Goal: Download file/media

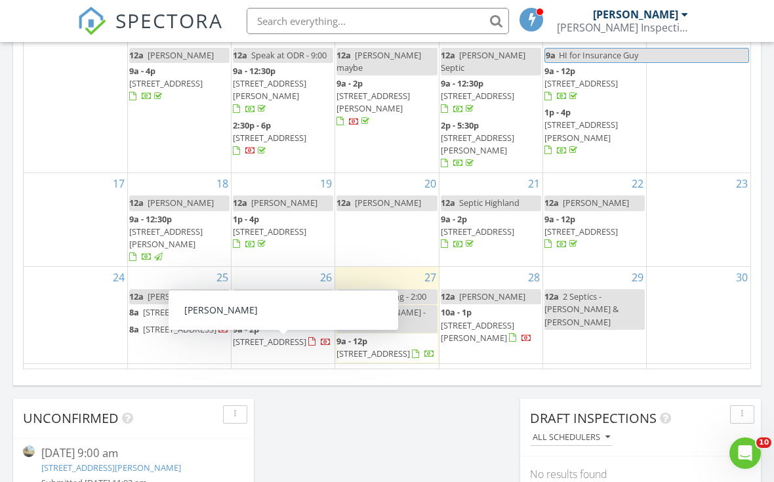
scroll to position [802, 0]
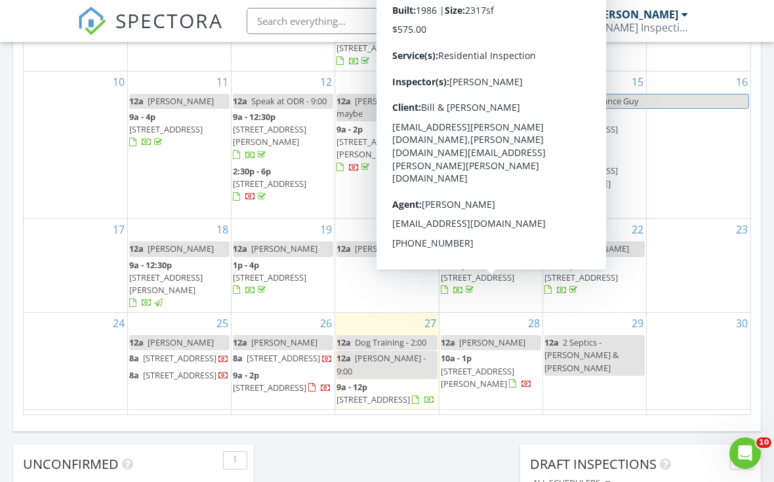
click at [490, 365] on span "456 Roberts Mountain Rd, Faber 22938" at bounding box center [477, 377] width 73 height 24
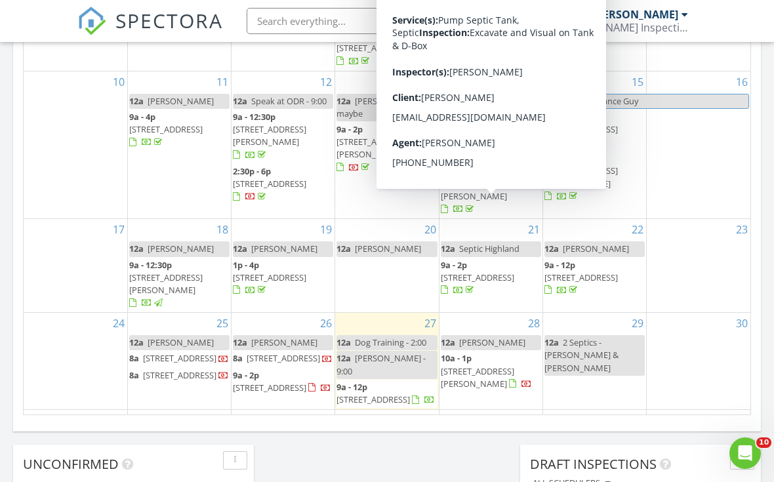
click at [490, 272] on span "537 High Valley Dr, Monterey 24465" at bounding box center [477, 278] width 73 height 12
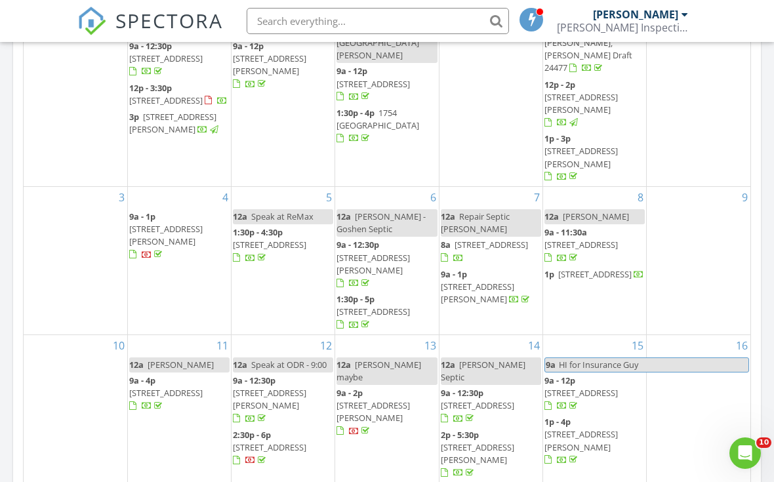
scroll to position [7, 0]
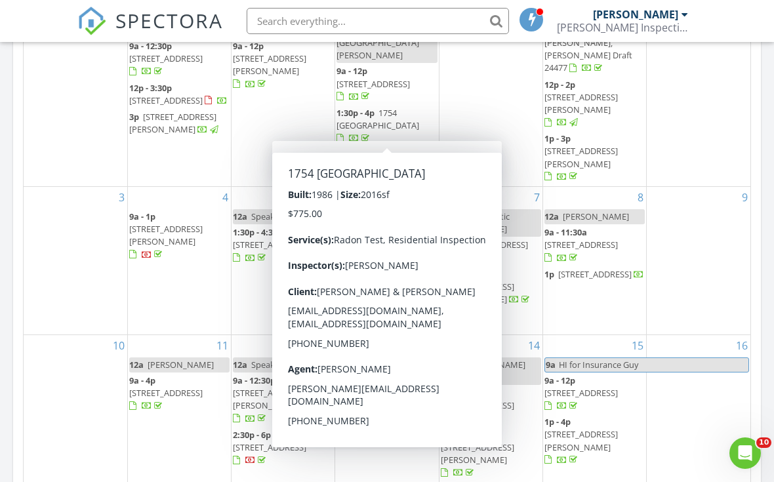
click at [287, 20] on input "text" at bounding box center [378, 21] width 262 height 26
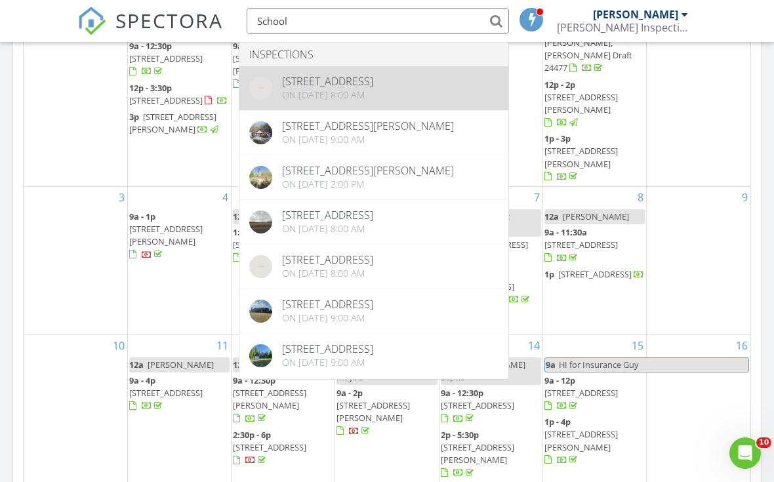
type input "School"
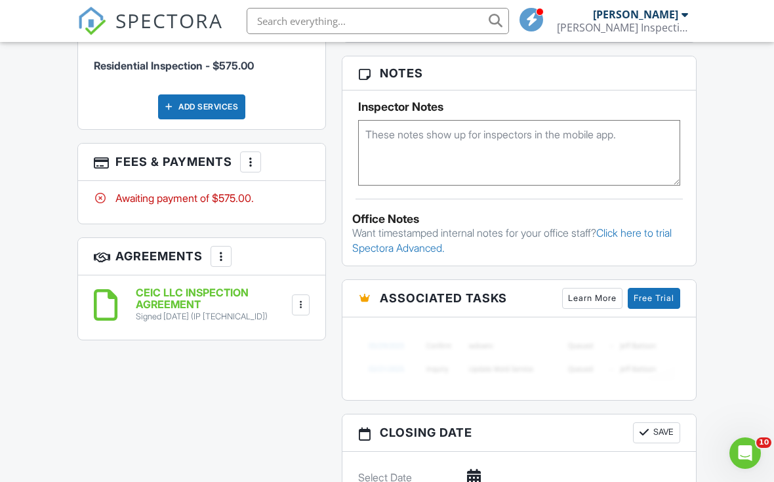
click at [304, 299] on div at bounding box center [301, 305] width 13 height 13
click at [255, 390] on li "Download" at bounding box center [264, 406] width 75 height 33
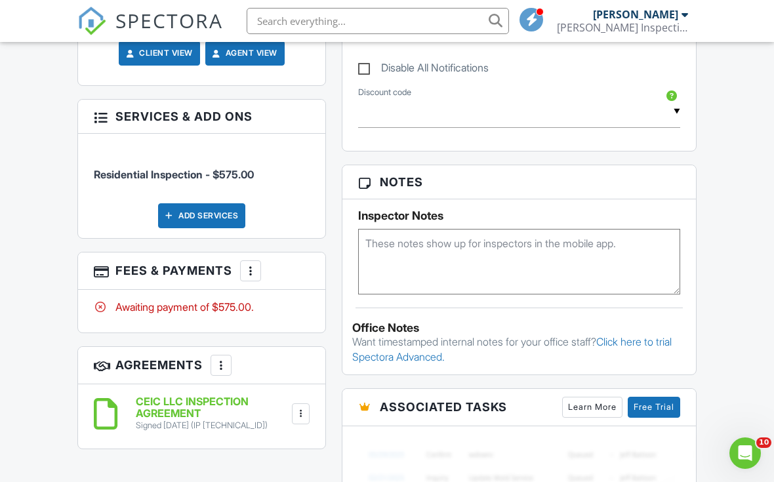
scroll to position [690, 0]
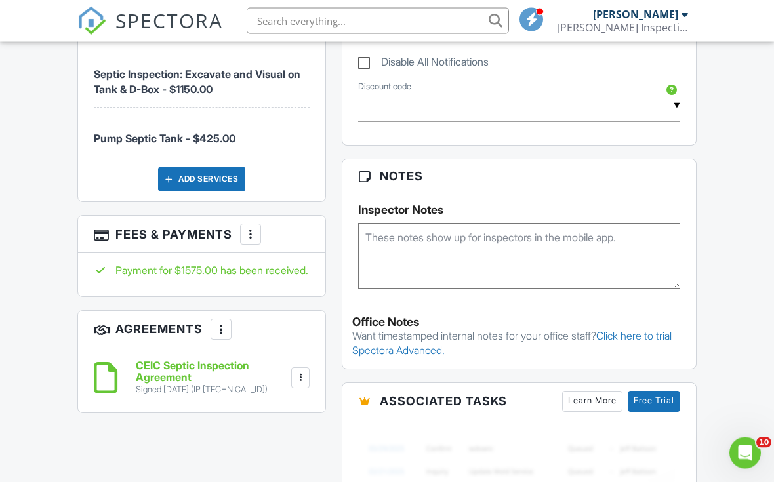
scroll to position [743, 0]
click at [298, 384] on div at bounding box center [300, 377] width 13 height 13
click at [259, 482] on li "Download" at bounding box center [264, 479] width 75 height 33
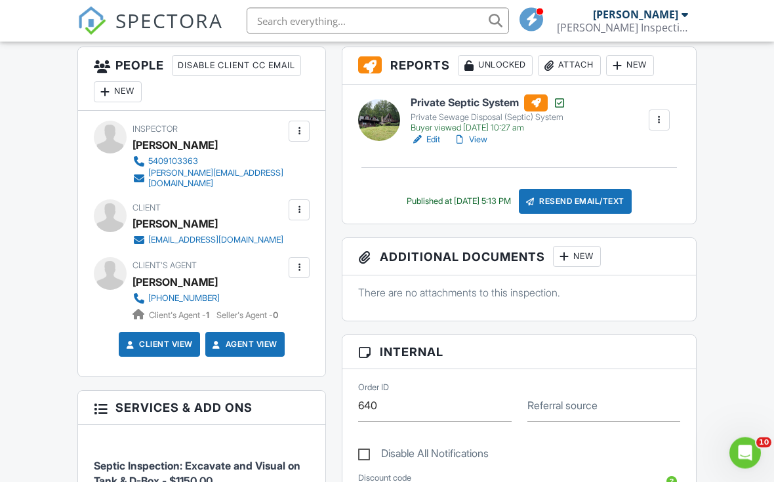
scroll to position [259, 0]
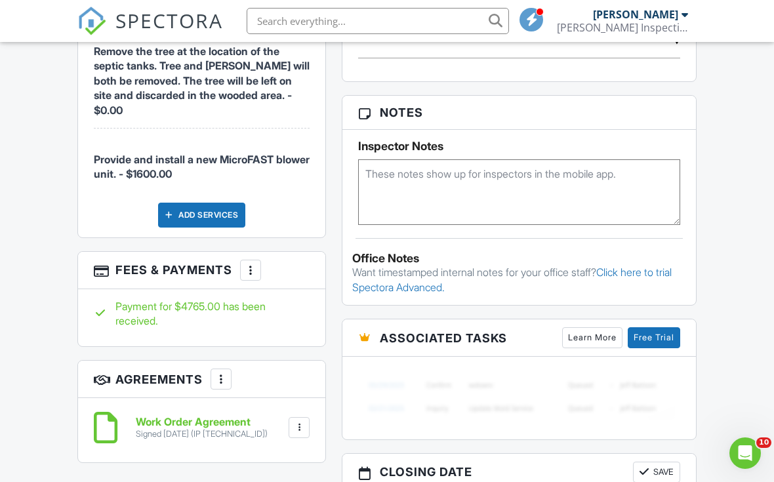
scroll to position [951, 0]
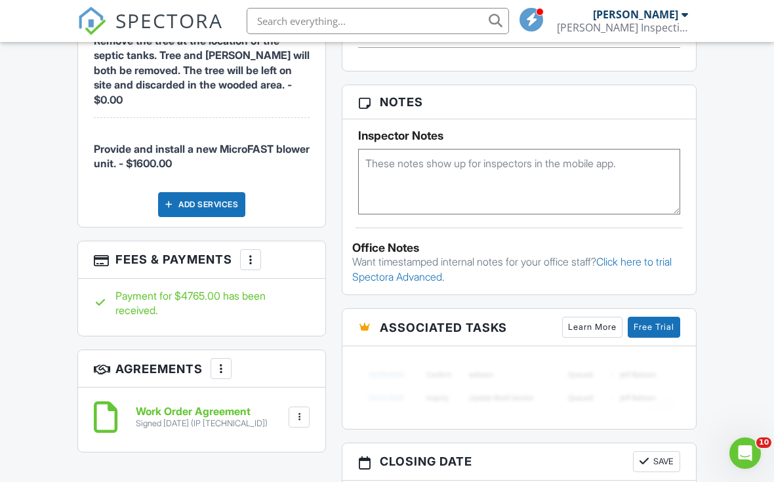
click at [299, 411] on div at bounding box center [299, 417] width 13 height 13
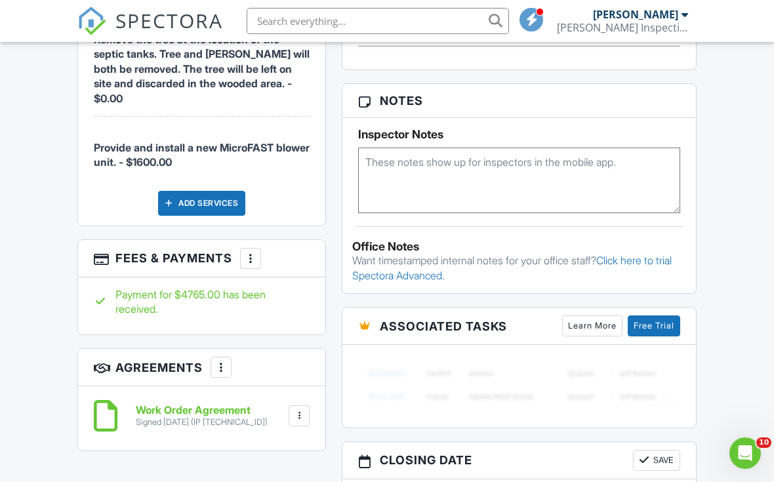
scroll to position [967, 0]
